Goal: Transaction & Acquisition: Purchase product/service

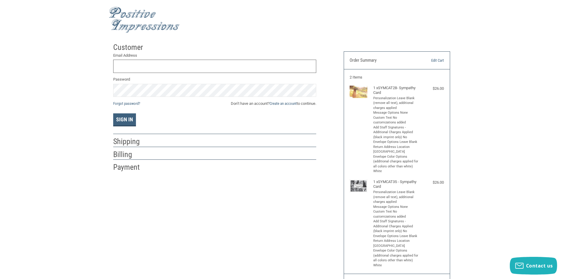
click at [132, 63] on input "Email Address" at bounding box center [214, 66] width 203 height 13
type input "[PERSON_NAME][EMAIL_ADDRESS][DOMAIN_NAME]"
click at [118, 118] on button "Sign In" at bounding box center [124, 119] width 23 height 13
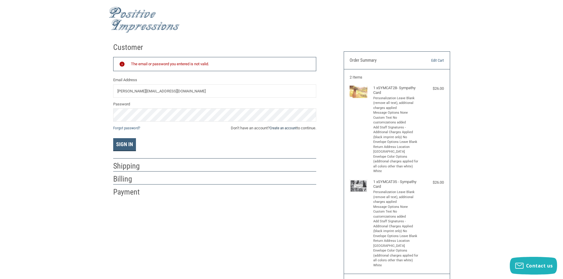
click at [288, 128] on link "Create an account" at bounding box center [282, 128] width 27 height 4
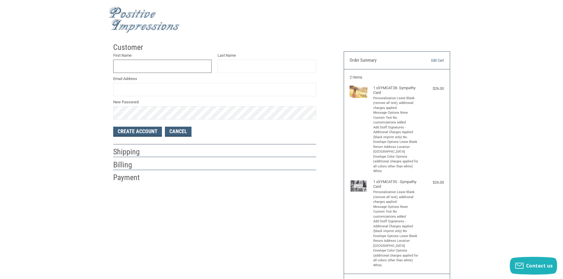
click at [151, 70] on input "First Name" at bounding box center [162, 66] width 99 height 13
type input "A"
type input "[PERSON_NAME]"
click at [149, 89] on input "Email Address" at bounding box center [214, 89] width 203 height 13
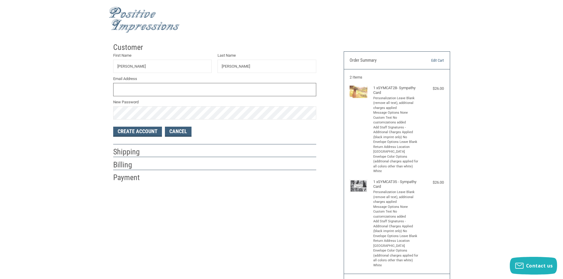
type input "[PERSON_NAME][EMAIL_ADDRESS][DOMAIN_NAME]"
click at [151, 133] on button "Create Account" at bounding box center [137, 132] width 49 height 10
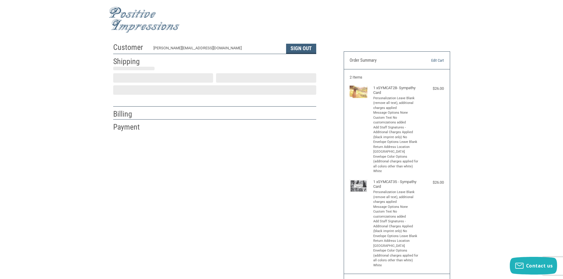
select select "US"
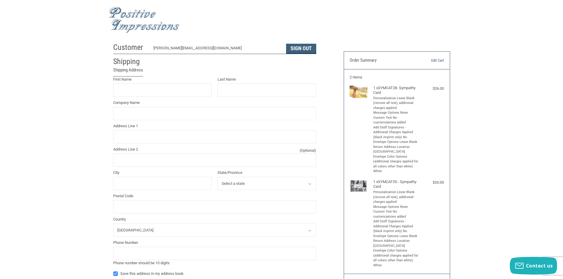
click at [129, 82] on label "First Name" at bounding box center [162, 80] width 99 height 6
click at [129, 84] on input "First Name" at bounding box center [162, 90] width 99 height 13
click at [128, 85] on input "First Name" at bounding box center [162, 90] width 99 height 13
type input "[PERSON_NAME]"
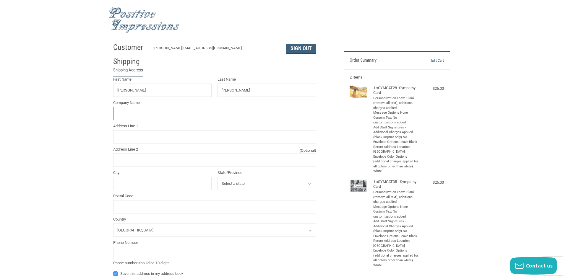
type input "The Cat Doctor"
type input "[STREET_ADDRESS]"
type input "Ste 105"
type input "Ventura"
select select "CA"
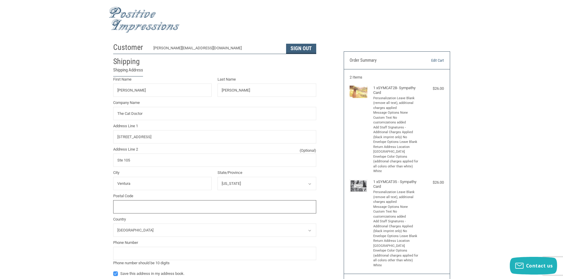
type input "93003"
type input "8054071450"
click at [174, 114] on input "The Cat Doctor" at bounding box center [214, 113] width 203 height 13
type input "The Cat Doctor [PERSON_NAME]"
type input "MWI"
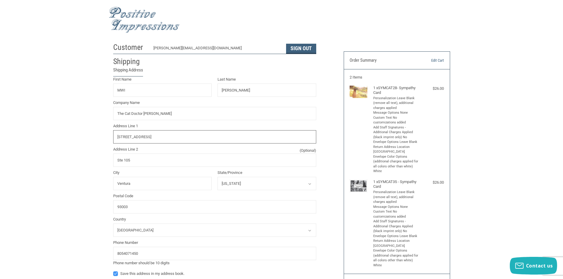
type input "[STREET_ADDRESS]"
type input "Ventura"
radio input "true"
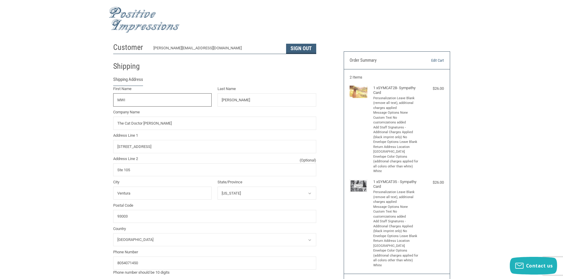
drag, startPoint x: 133, startPoint y: 101, endPoint x: 74, endPoint y: 96, distance: 59.3
click at [75, 96] on div "Customer [PERSON_NAME][EMAIL_ADDRESS][DOMAIN_NAME] Sign Out Shipping Shipping A…" at bounding box center [281, 256] width 563 height 433
type input "[PERSON_NAME]"
drag, startPoint x: 247, startPoint y: 71, endPoint x: 249, endPoint y: 75, distance: 4.1
click at [247, 73] on div "Shipping" at bounding box center [214, 66] width 203 height 20
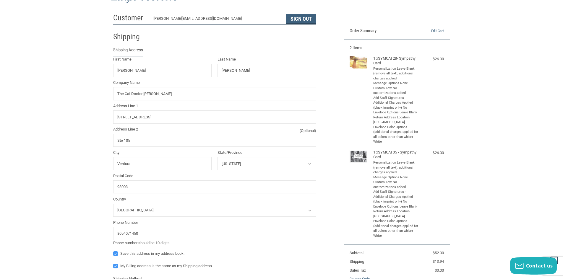
scroll to position [89, 0]
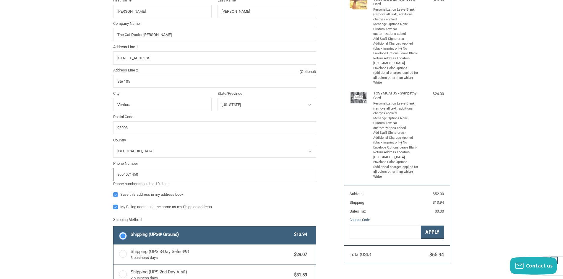
drag, startPoint x: 149, startPoint y: 175, endPoint x: 68, endPoint y: 171, distance: 81.3
click at [68, 171] on div "Customer [PERSON_NAME][EMAIL_ADDRESS][DOMAIN_NAME] Sign Out Shipping Shipping A…" at bounding box center [281, 167] width 563 height 433
type input "8056562190"
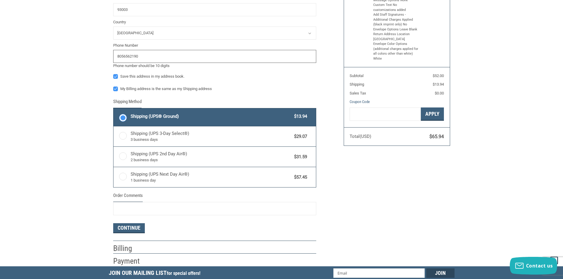
scroll to position [236, 0]
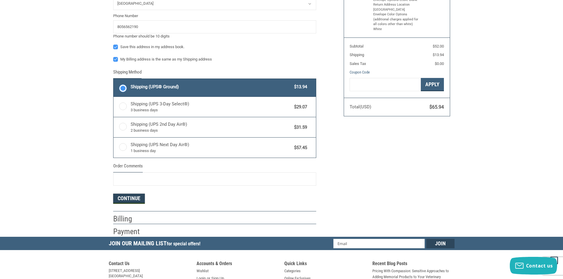
click at [127, 201] on button "Continue" at bounding box center [129, 199] width 32 height 10
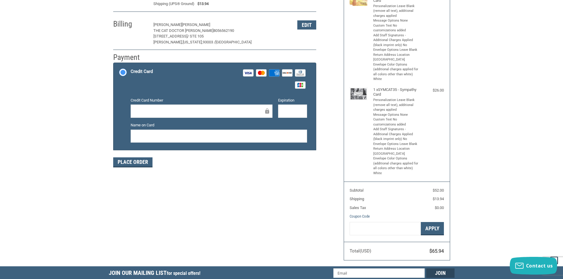
scroll to position [73, 0]
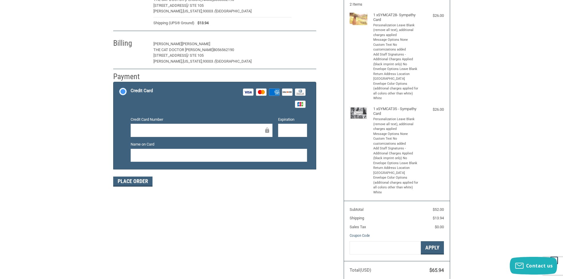
click at [309, 46] on button "Edit" at bounding box center [306, 44] width 19 height 9
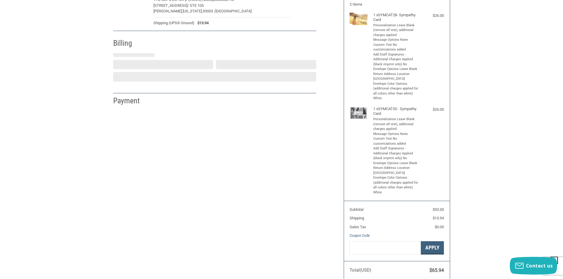
select select "CA"
select select "US"
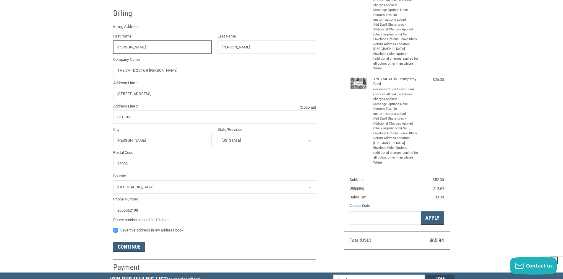
scroll to position [104, 0]
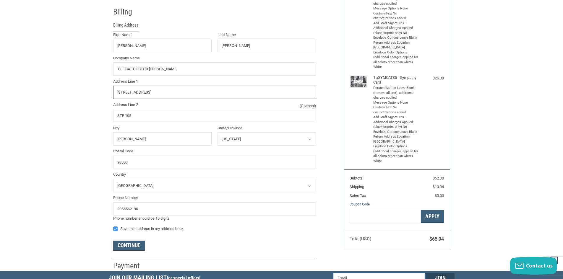
click at [165, 93] on input "[STREET_ADDRESS]" at bounding box center [214, 92] width 203 height 13
type input "[STREET_ADDRESS]"
drag, startPoint x: 125, startPoint y: 246, endPoint x: 131, endPoint y: 246, distance: 5.3
click at [129, 246] on button "Continue" at bounding box center [129, 246] width 32 height 10
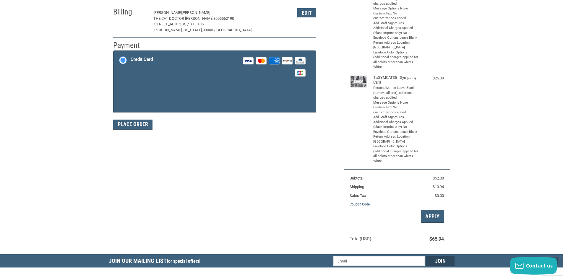
scroll to position [87, 0]
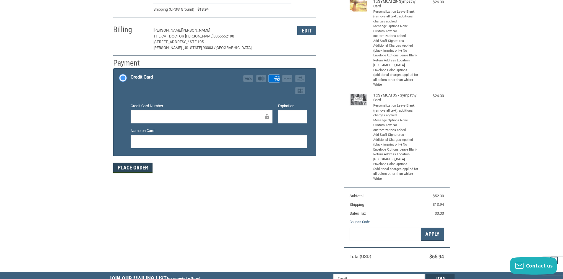
click at [137, 169] on button "Place Order" at bounding box center [132, 168] width 39 height 10
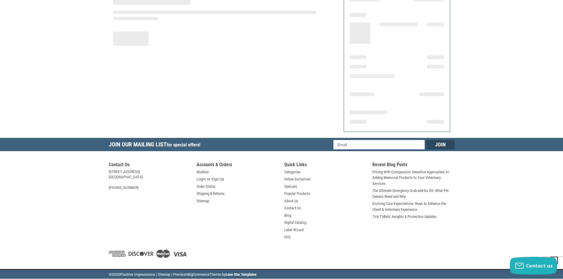
scroll to position [61, 0]
